Goal: Check status: Check status

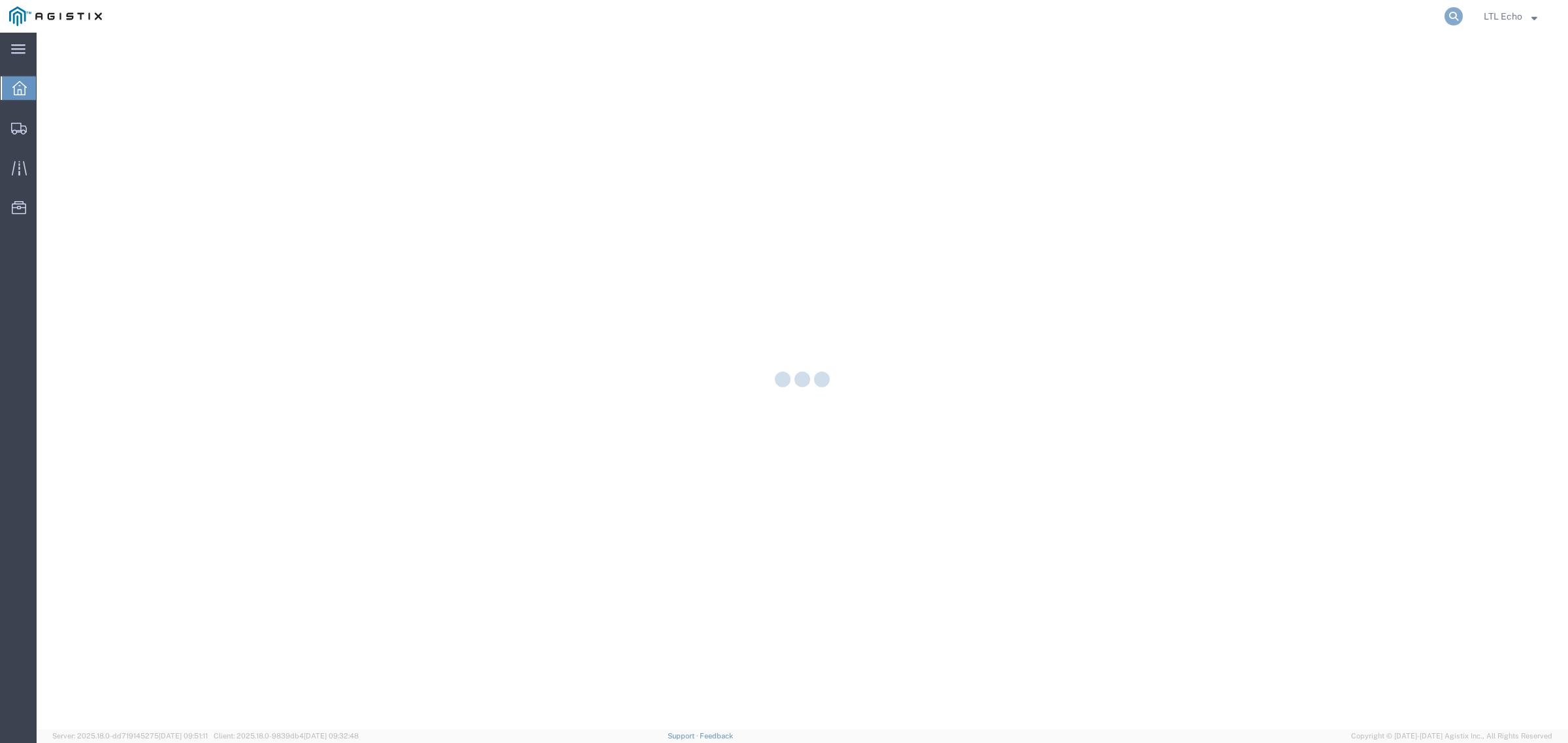
click at [1451, 15] on icon at bounding box center [1453, 16] width 18 height 18
click at [1380, 16] on input "search" at bounding box center [1246, 16] width 397 height 31
paste input "56783720"
type input "56783720"
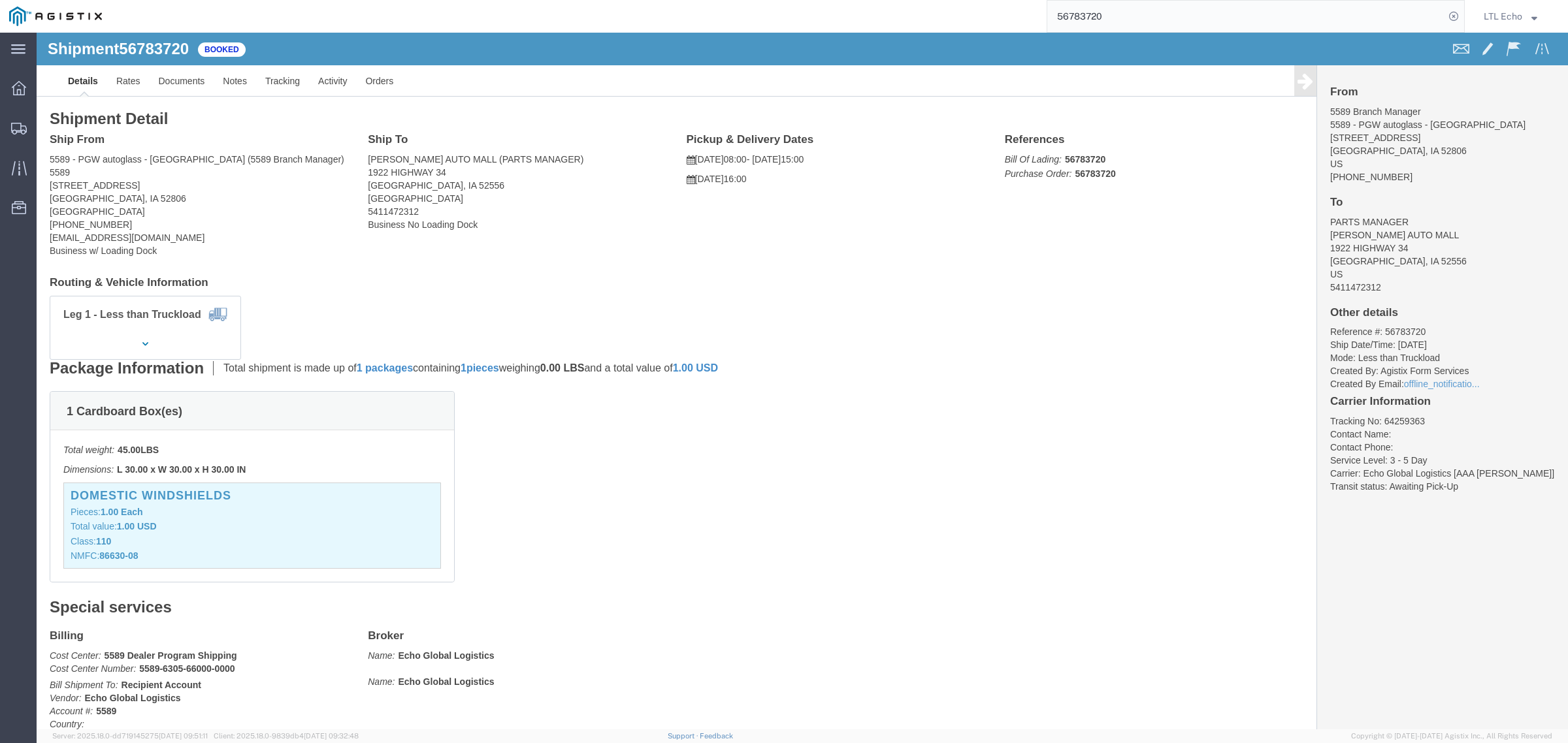
click li "Tracking No: 64259363"
copy li "64259363"
